Goal: Obtain resource: Obtain resource

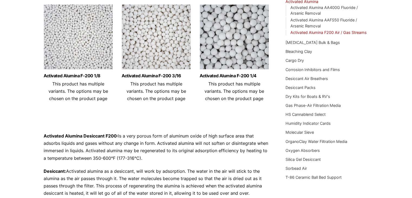
scroll to position [81, 0]
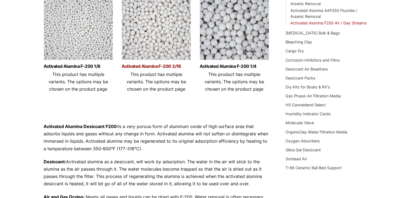
click at [153, 64] on link "Activated Alumina F-200 3/16" at bounding box center [156, 66] width 69 height 5
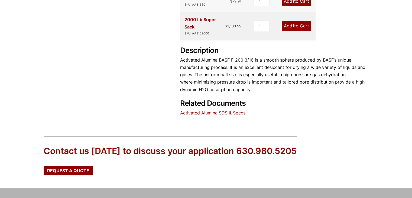
scroll to position [271, 0]
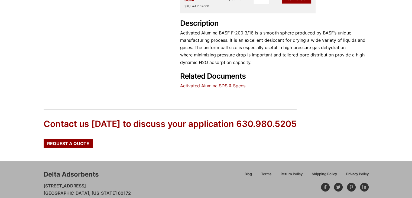
click at [233, 85] on link "Activated Alumina SDS & Specs" at bounding box center [212, 85] width 65 height 5
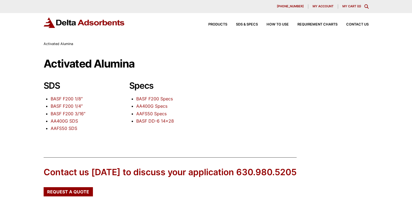
click at [68, 99] on link "BASF F200 1/8″" at bounding box center [67, 98] width 32 height 5
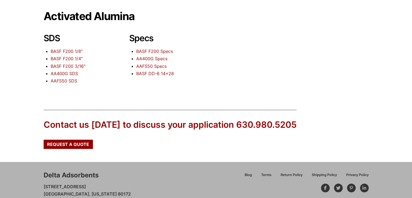
scroll to position [54, 0]
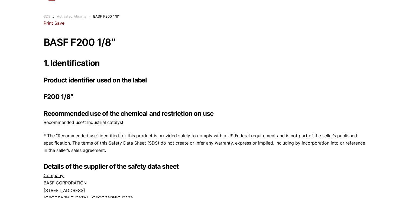
scroll to position [27, 0]
